Goal: Ask a question

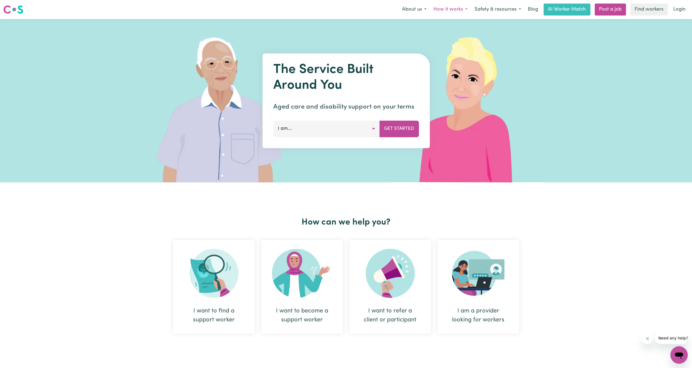
click at [467, 11] on button "How it works" at bounding box center [450, 9] width 41 height 11
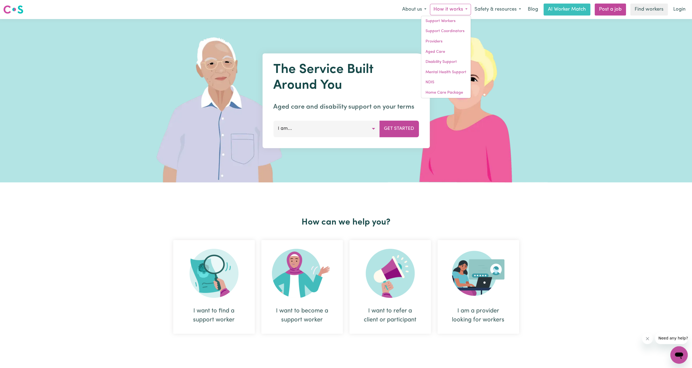
click at [573, 36] on div "The Service Built Around You Aged care and disability support on your terms I a…" at bounding box center [346, 100] width 692 height 163
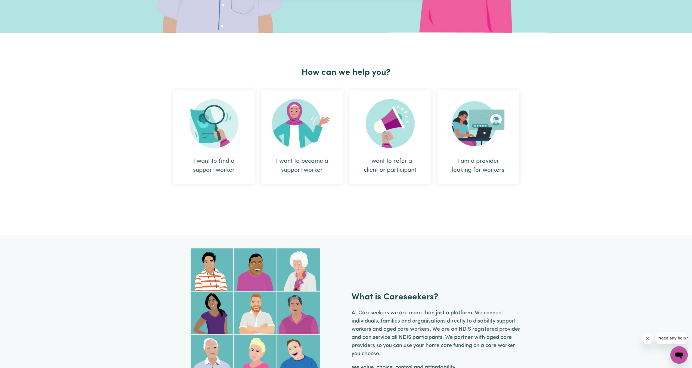
scroll to position [181, 0]
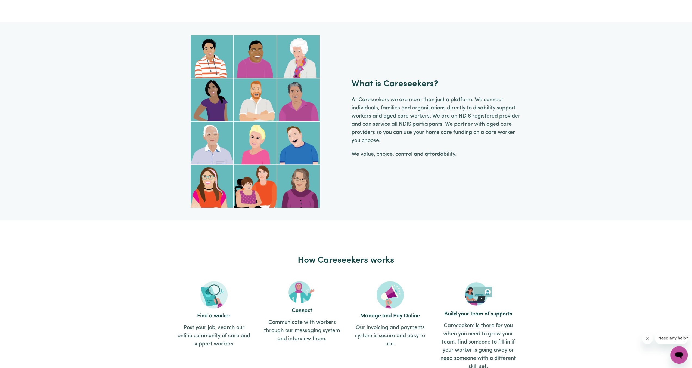
drag, startPoint x: 547, startPoint y: 303, endPoint x: 567, endPoint y: 206, distance: 99.3
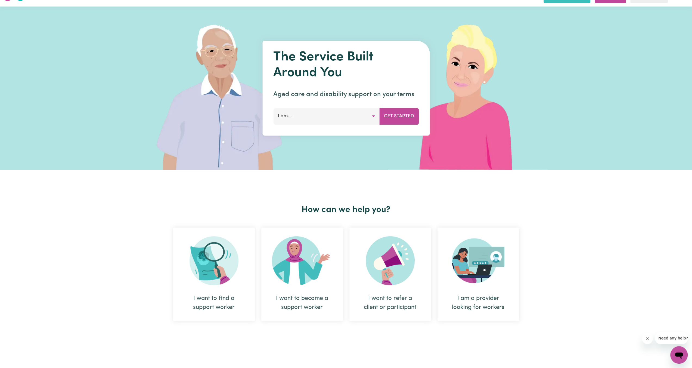
scroll to position [0, 0]
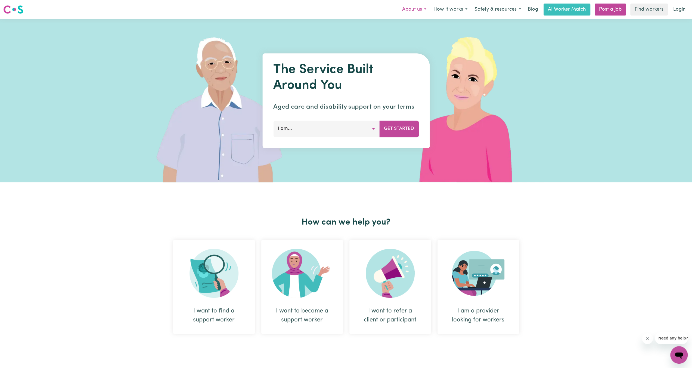
click at [419, 10] on button "About us" at bounding box center [414, 9] width 31 height 11
click at [417, 31] on link "Meet the Founders" at bounding box center [408, 31] width 43 height 10
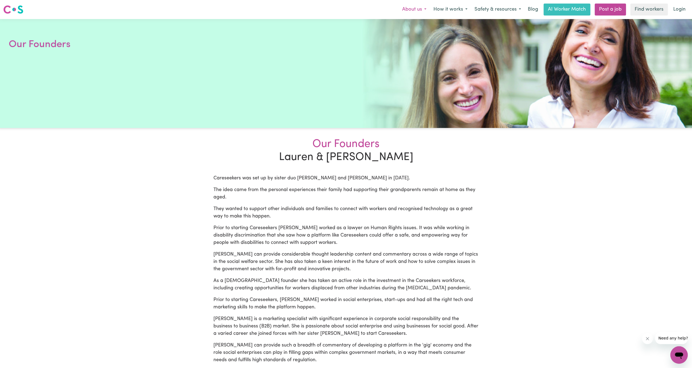
click at [415, 9] on button "About us" at bounding box center [414, 9] width 31 height 11
click at [455, 11] on button "How it works" at bounding box center [450, 9] width 41 height 11
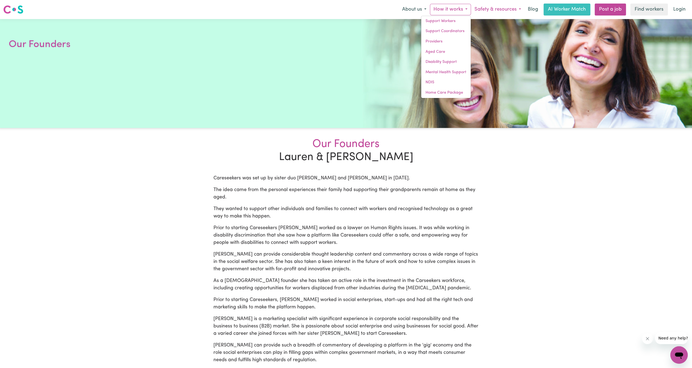
click at [513, 13] on button "Safety & resources" at bounding box center [498, 9] width 54 height 11
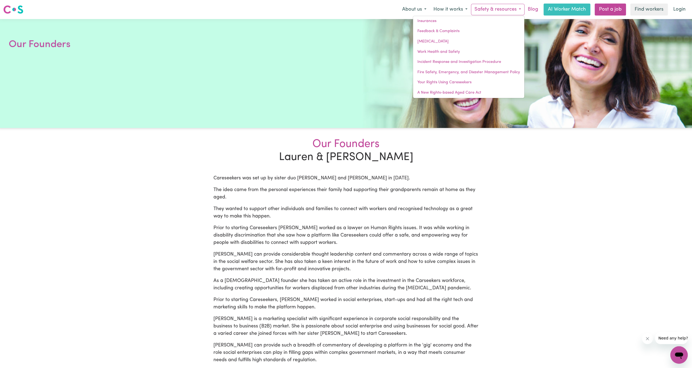
click at [530, 10] on link "Blog" at bounding box center [533, 10] width 17 height 12
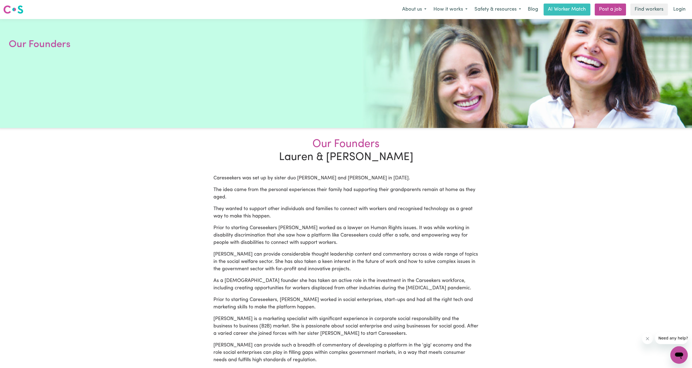
click at [677, 352] on icon "Open messaging window" at bounding box center [679, 355] width 8 height 7
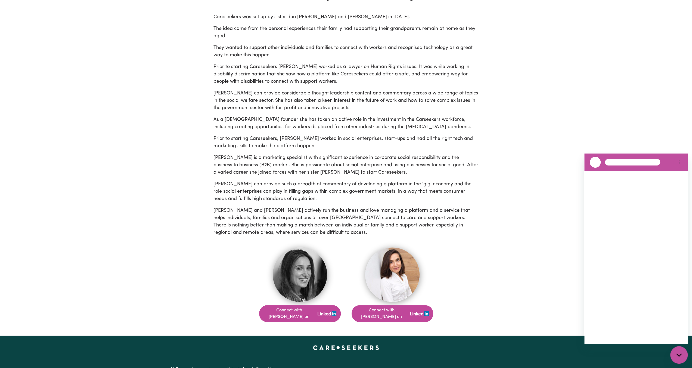
scroll to position [218, 0]
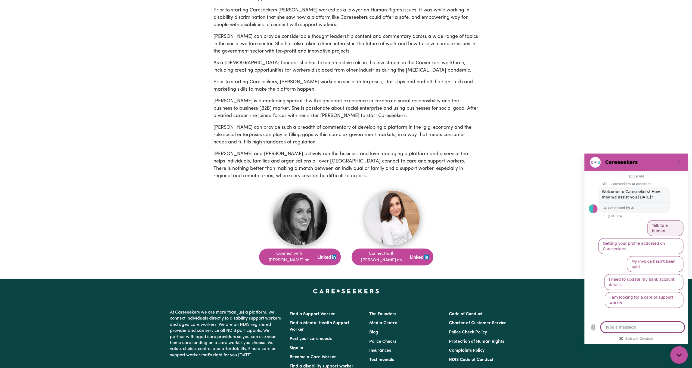
click at [668, 223] on button "Talk to a human" at bounding box center [665, 228] width 36 height 16
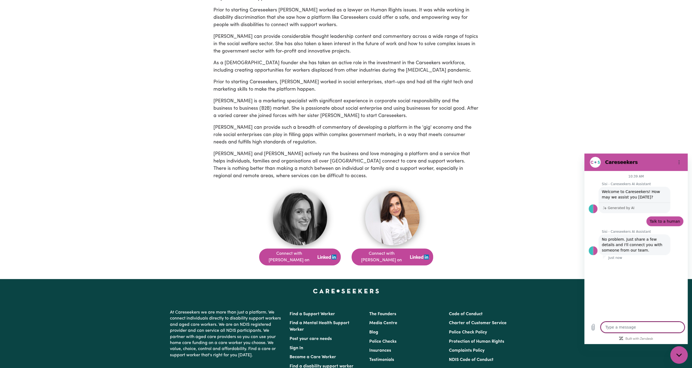
type textarea "x"
drag, startPoint x: 630, startPoint y: 246, endPoint x: 640, endPoint y: 247, distance: 9.9
click at [639, 247] on span "No problem. Just share a few details and I'll connect you with someone from our…" at bounding box center [634, 244] width 65 height 16
click at [642, 247] on span "No problem. Just share a few details and I'll connect you with someone from our…" at bounding box center [634, 244] width 65 height 16
click at [631, 274] on input "Name" at bounding box center [641, 276] width 76 height 11
